Goal: Task Accomplishment & Management: Use online tool/utility

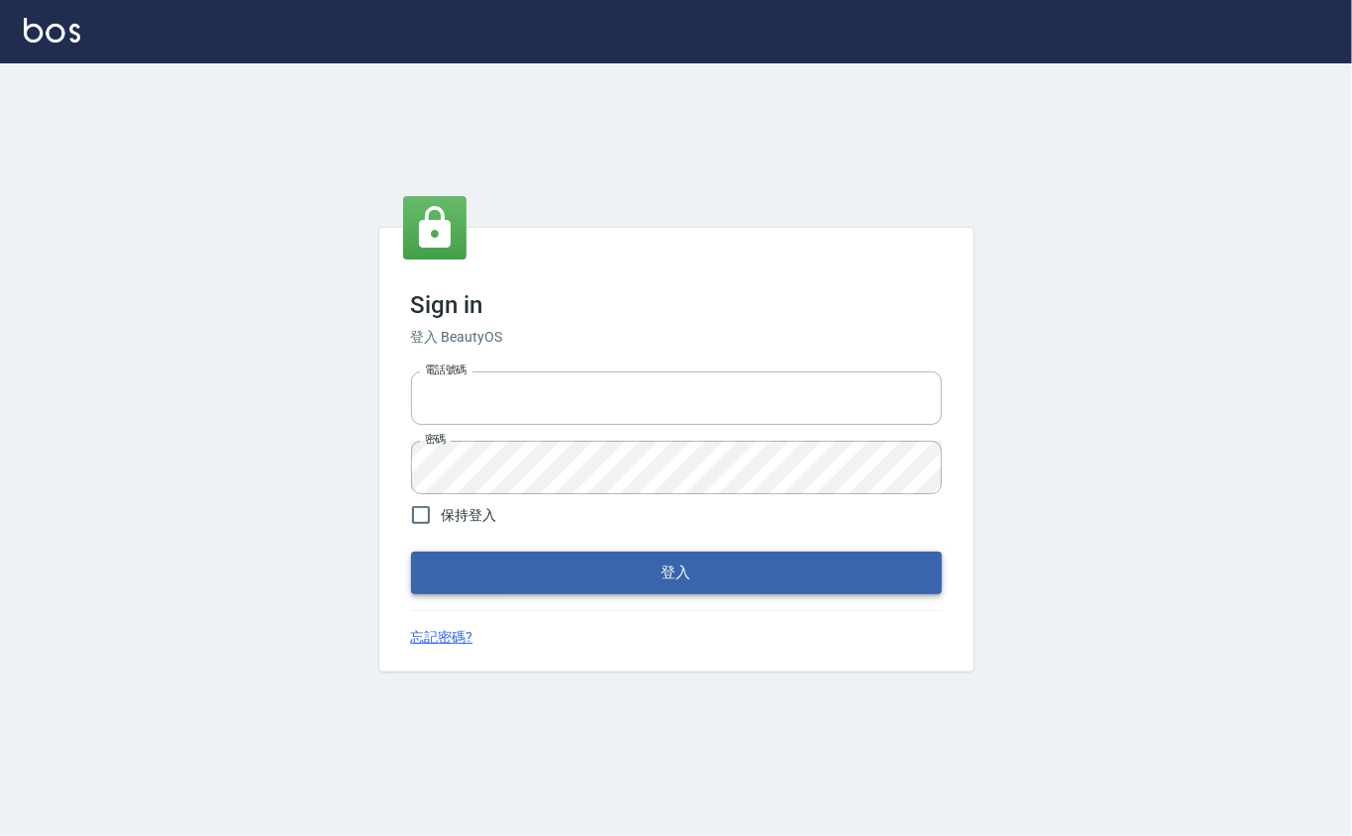
type input "0912271117"
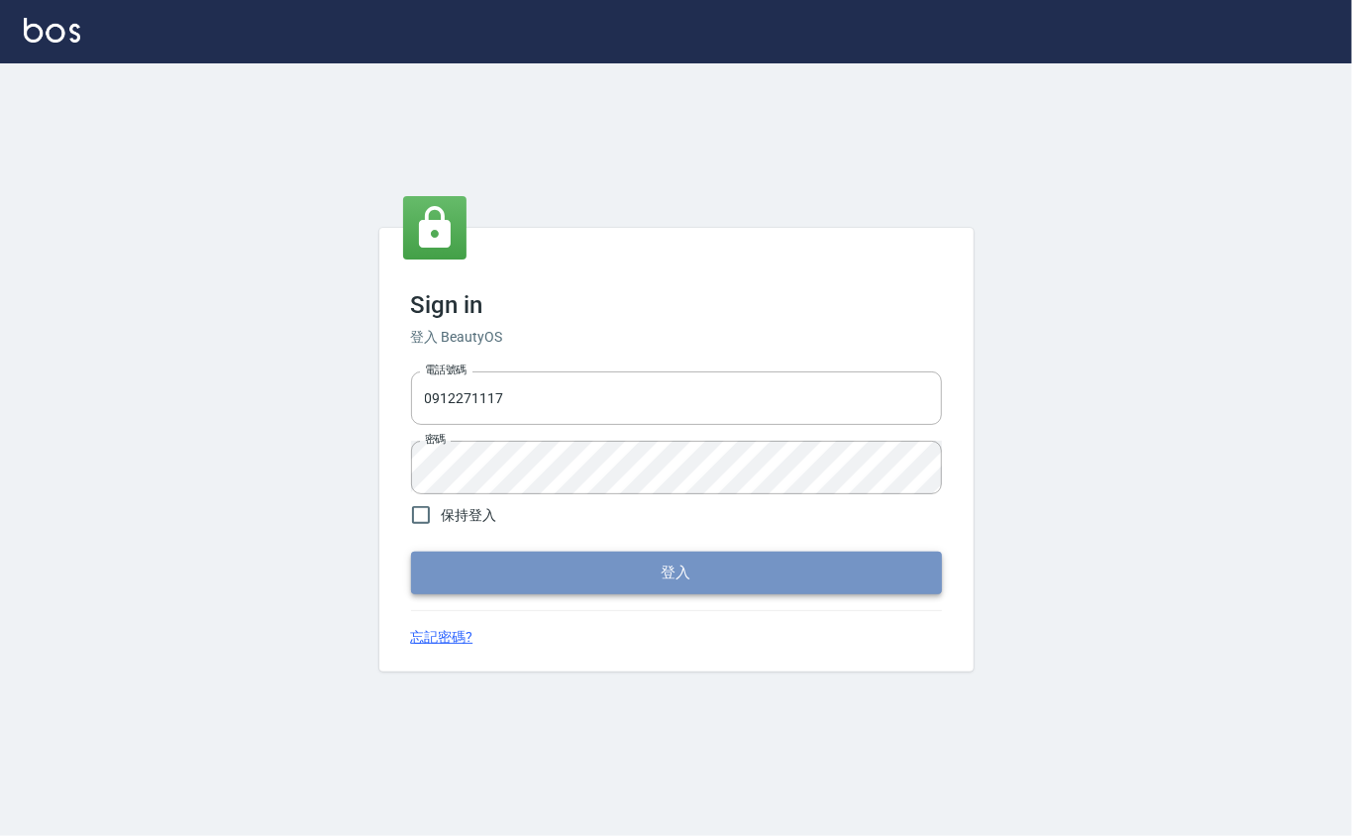
click at [508, 557] on button "登入" at bounding box center [676, 573] width 531 height 42
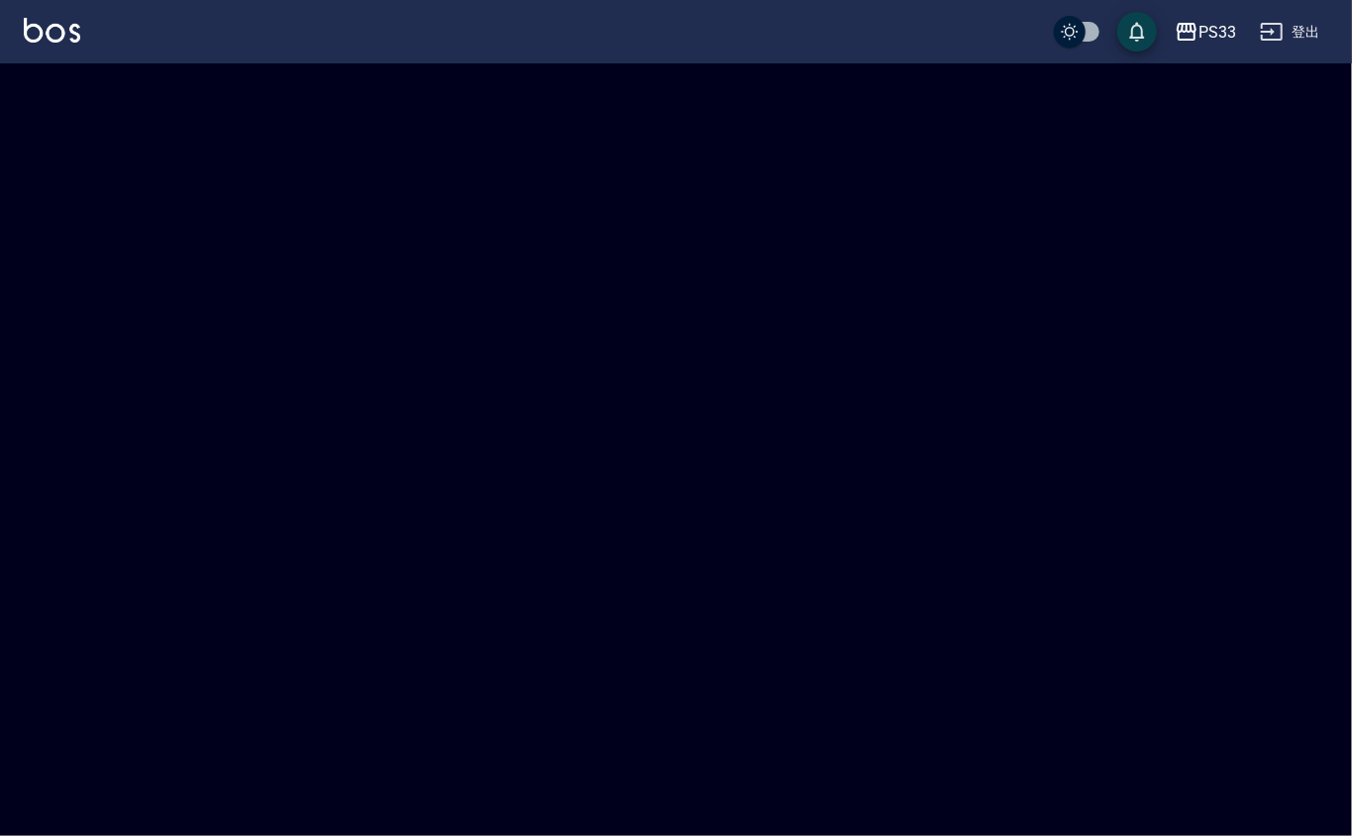
checkbox input "true"
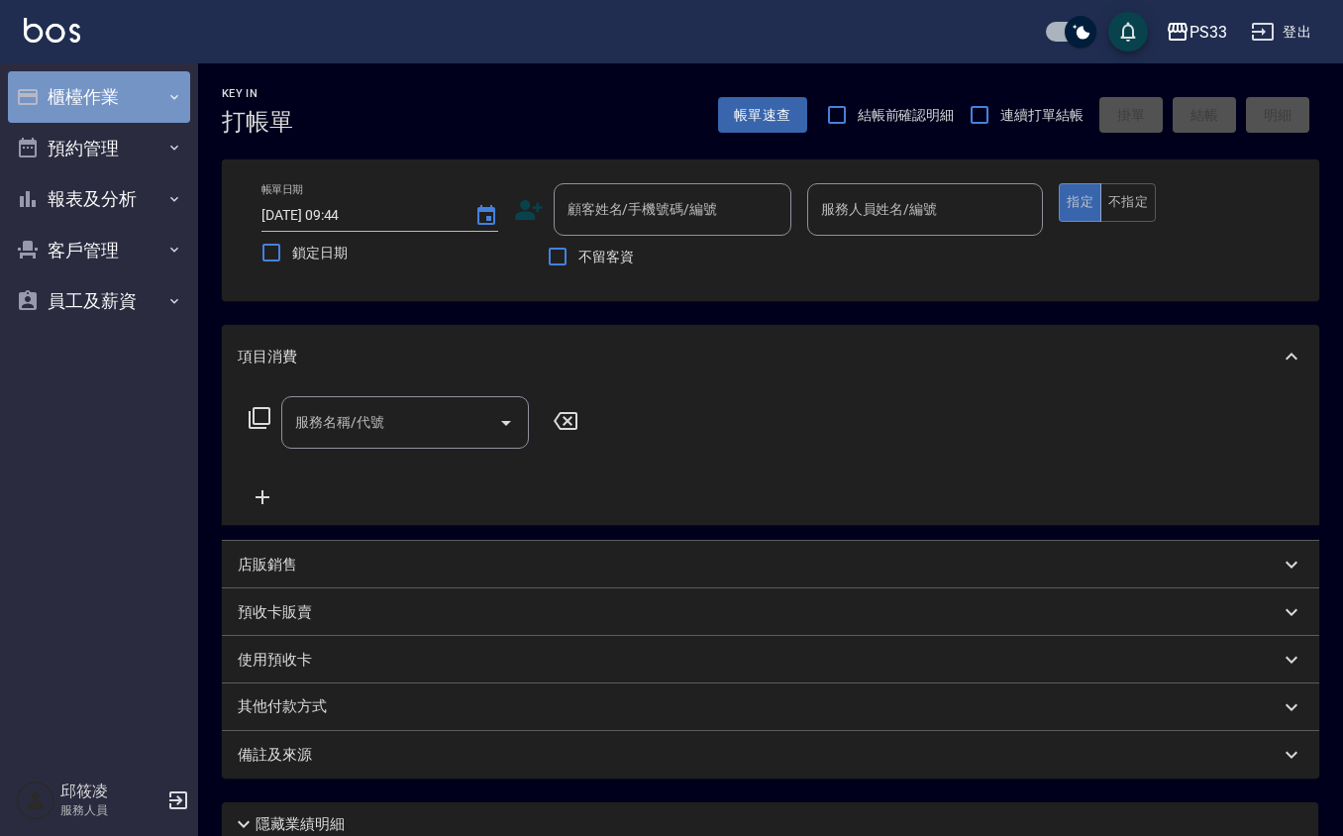
click at [137, 103] on button "櫃檯作業" at bounding box center [99, 96] width 182 height 51
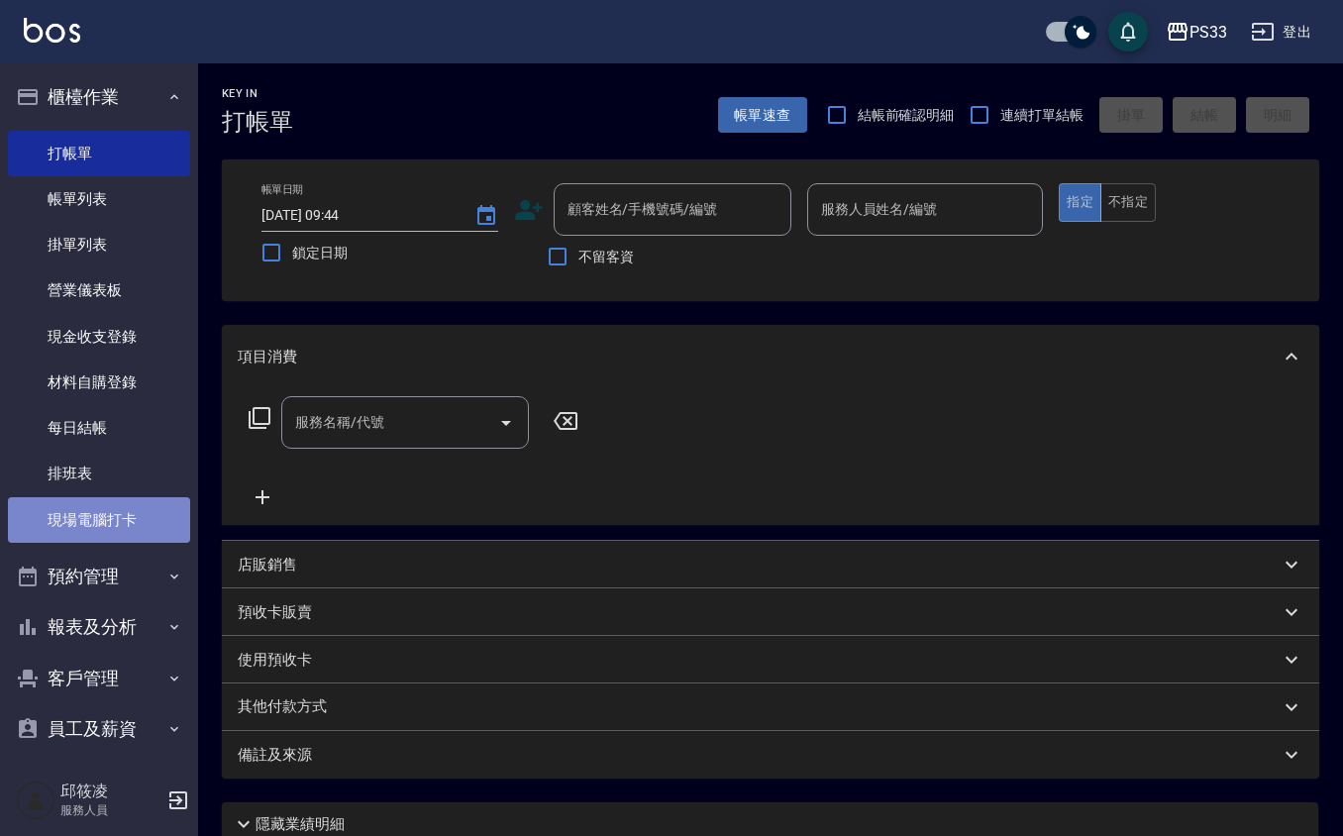
click at [137, 520] on link "現場電腦打卡" at bounding box center [99, 520] width 182 height 46
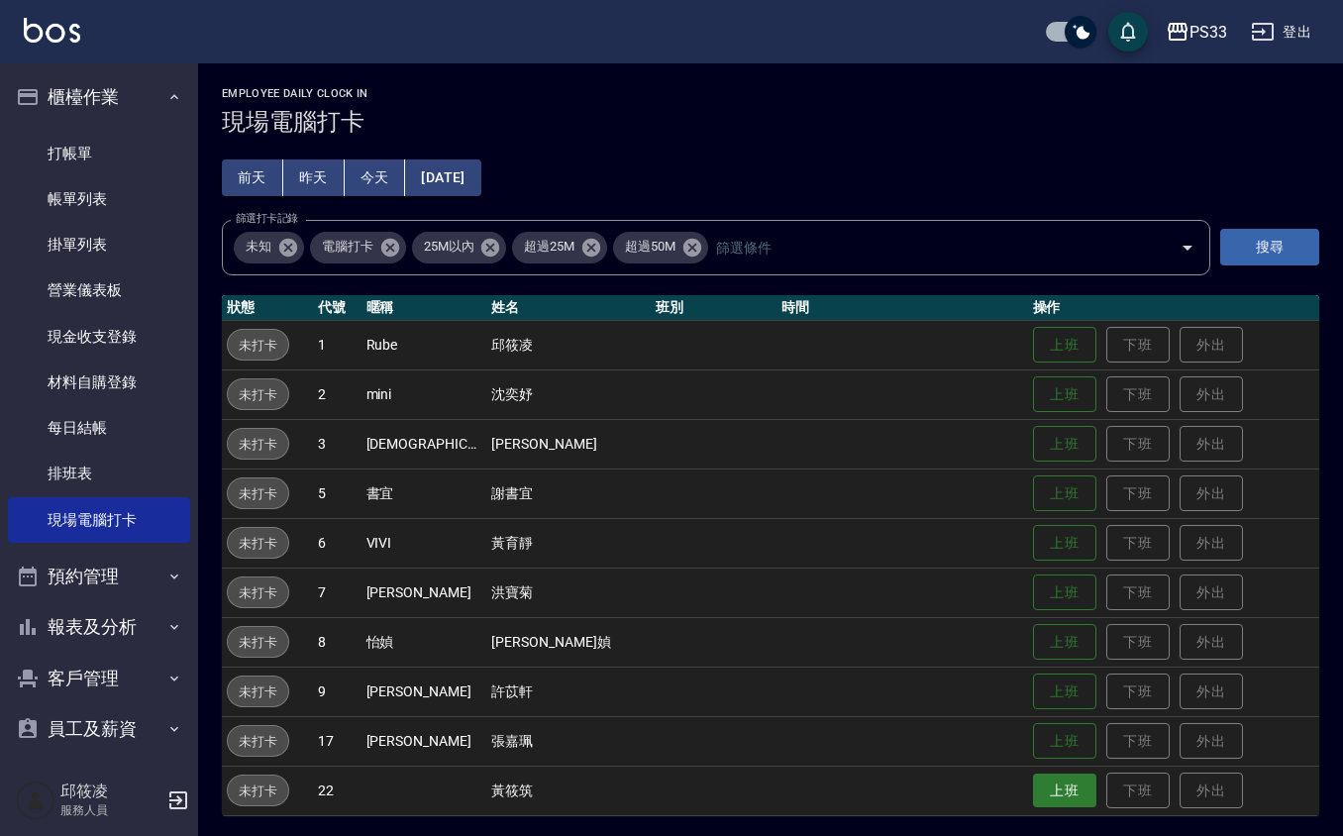
click at [1033, 789] on button "上班" at bounding box center [1064, 790] width 63 height 35
click at [1033, 679] on button "上班" at bounding box center [1064, 691] width 63 height 35
click at [1033, 347] on button "上班" at bounding box center [1064, 345] width 63 height 35
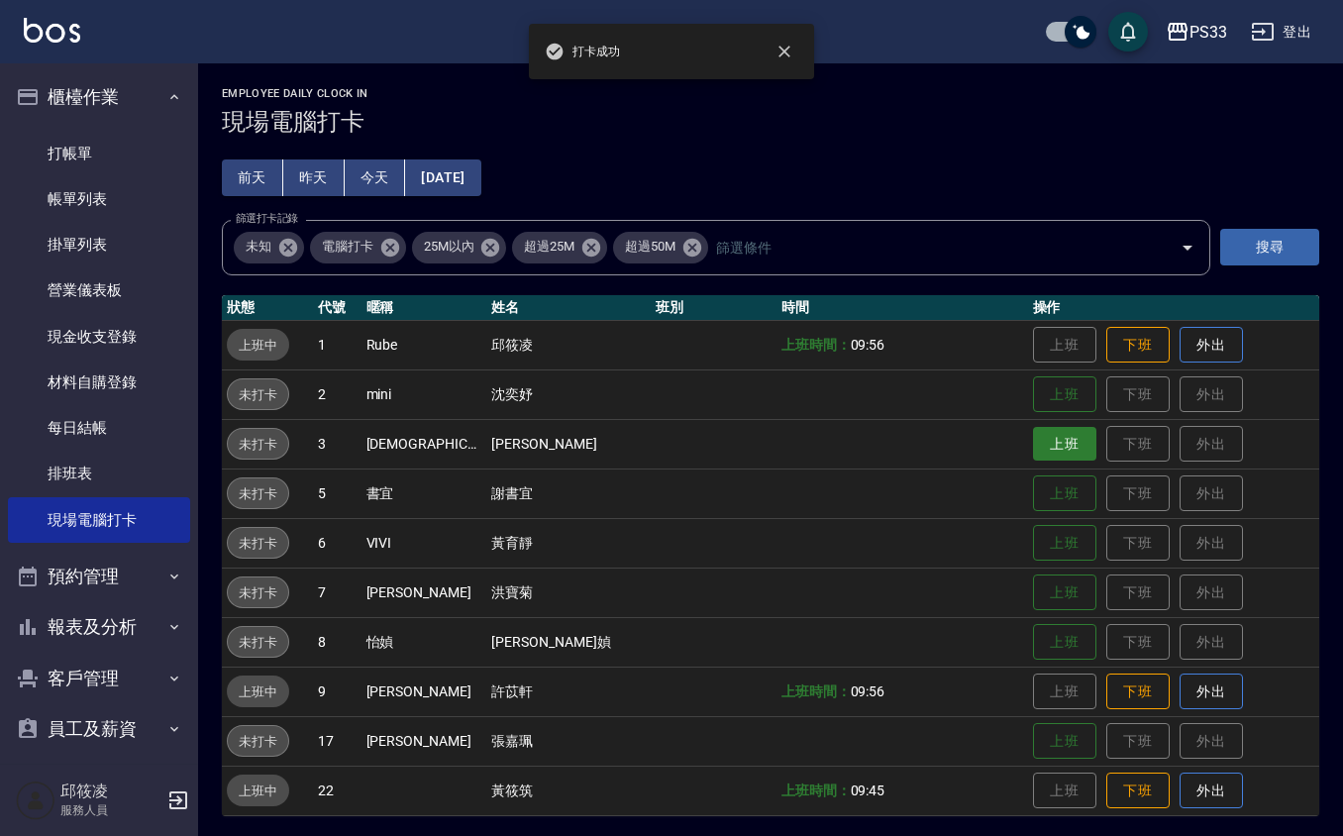
click at [1044, 434] on button "上班" at bounding box center [1064, 444] width 63 height 35
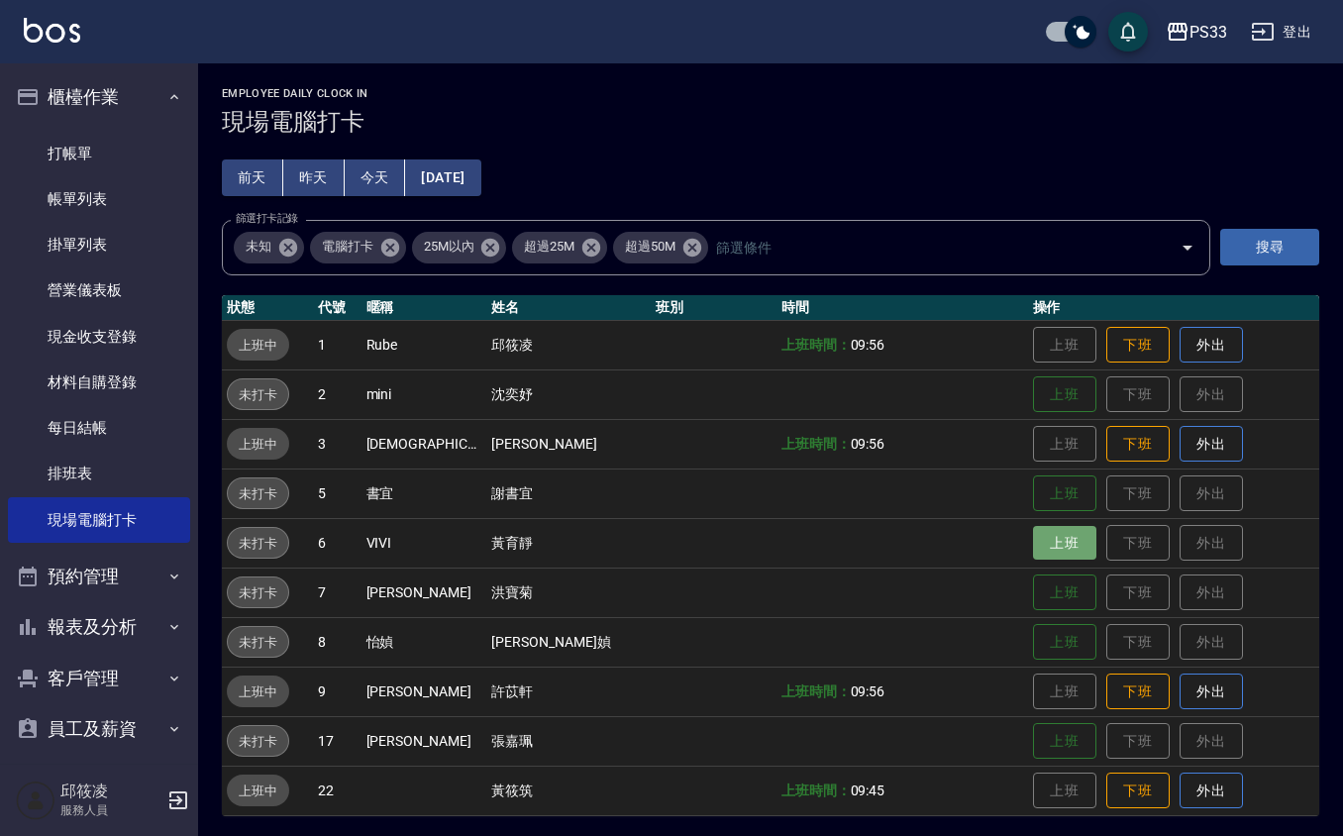
click at [1038, 552] on button "上班" at bounding box center [1064, 543] width 63 height 35
click at [1033, 397] on button "上班" at bounding box center [1064, 394] width 63 height 35
